Goal: Information Seeking & Learning: Learn about a topic

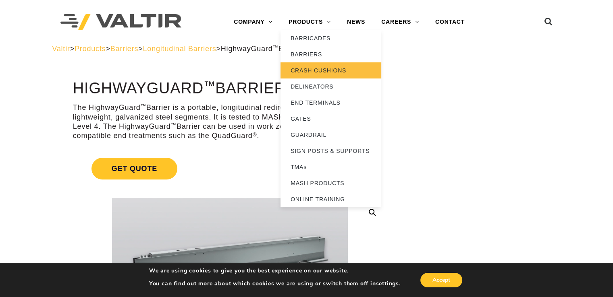
click at [324, 71] on link "CRASH CUSHIONS" at bounding box center [330, 70] width 101 height 16
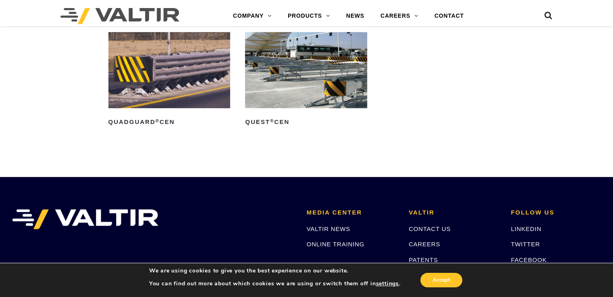
scroll to position [2457, 0]
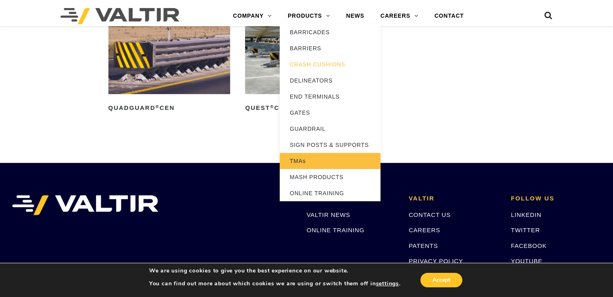
click at [300, 160] on link "TMAs" at bounding box center [329, 161] width 101 height 16
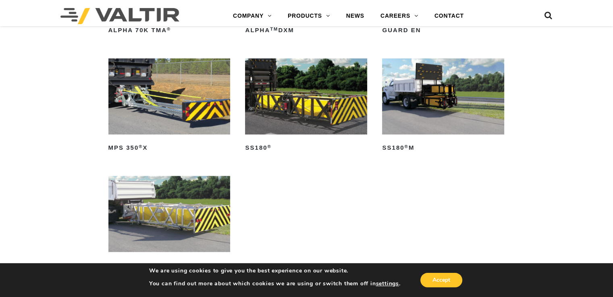
scroll to position [483, 0]
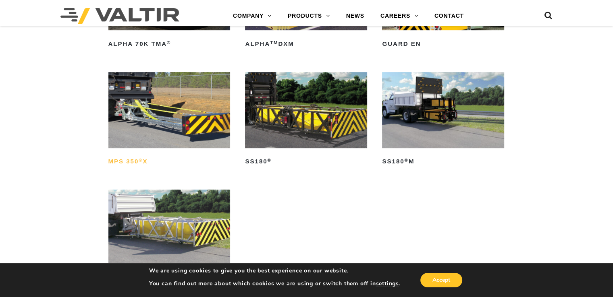
click at [132, 159] on h2 "MPS 350 ® X" at bounding box center [169, 161] width 122 height 13
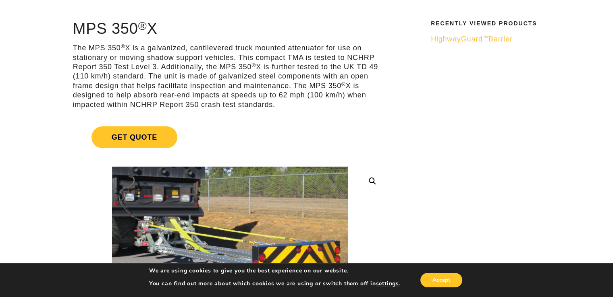
scroll to position [40, 0]
